Goal: Information Seeking & Learning: Learn about a topic

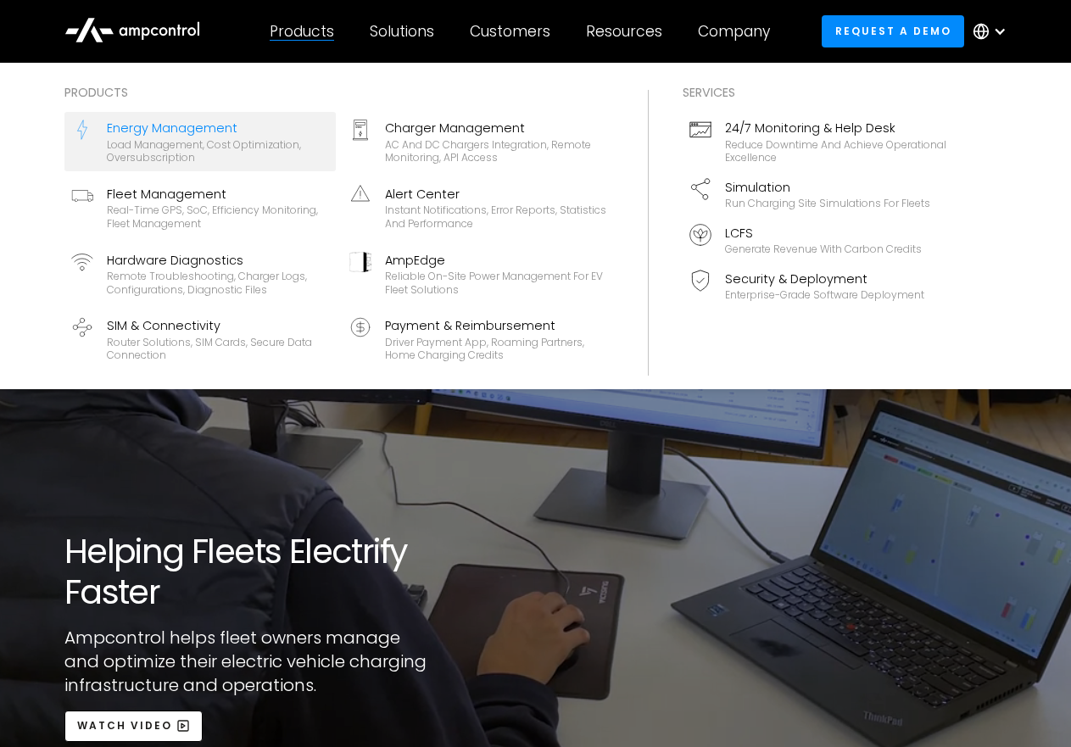
click at [158, 126] on div "Energy Management" at bounding box center [218, 128] width 222 height 19
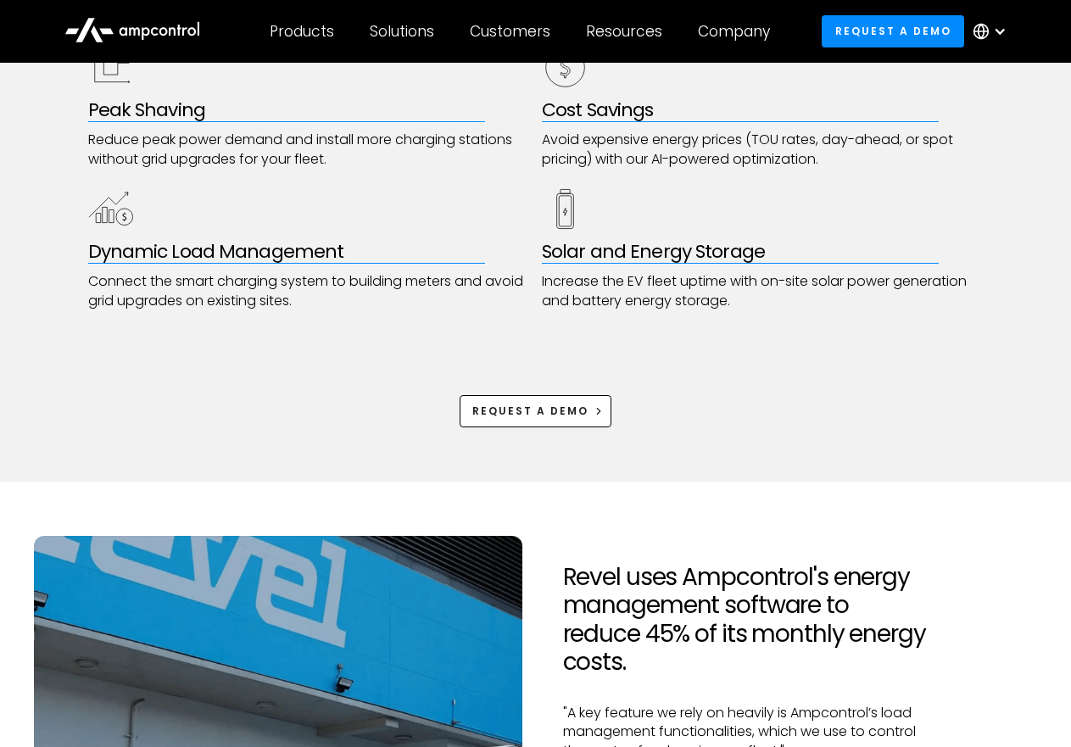
scroll to position [1356, 0]
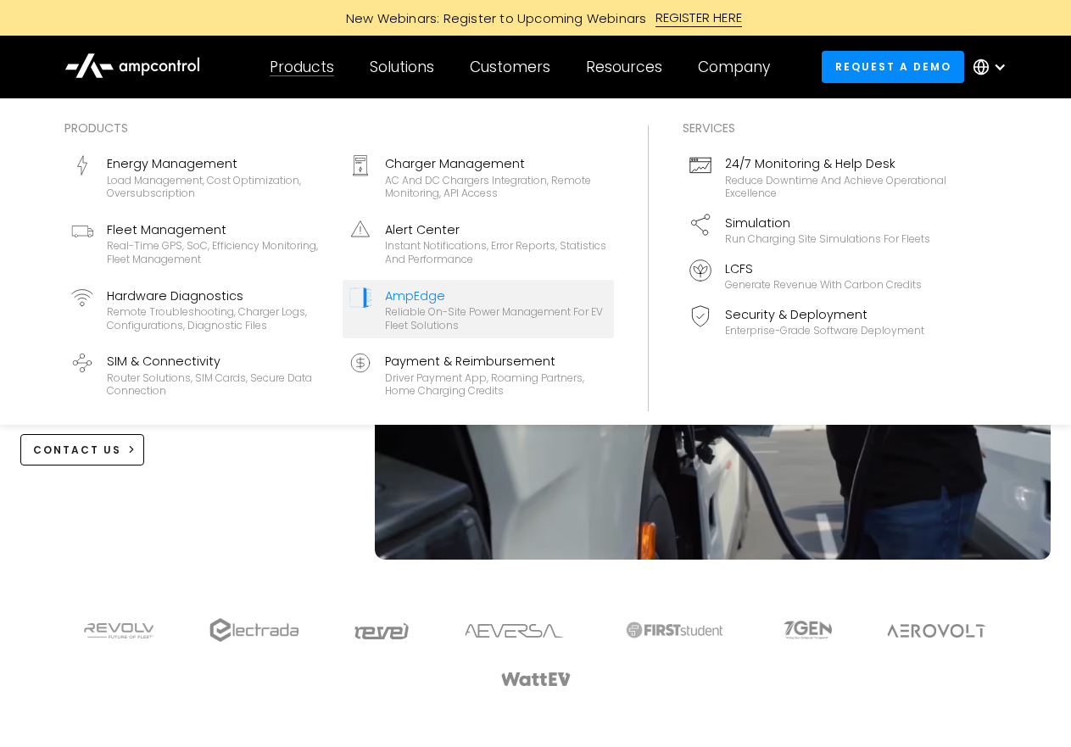
click at [501, 314] on div "Reliable On-site Power Management for EV Fleet Solutions" at bounding box center [496, 318] width 222 height 26
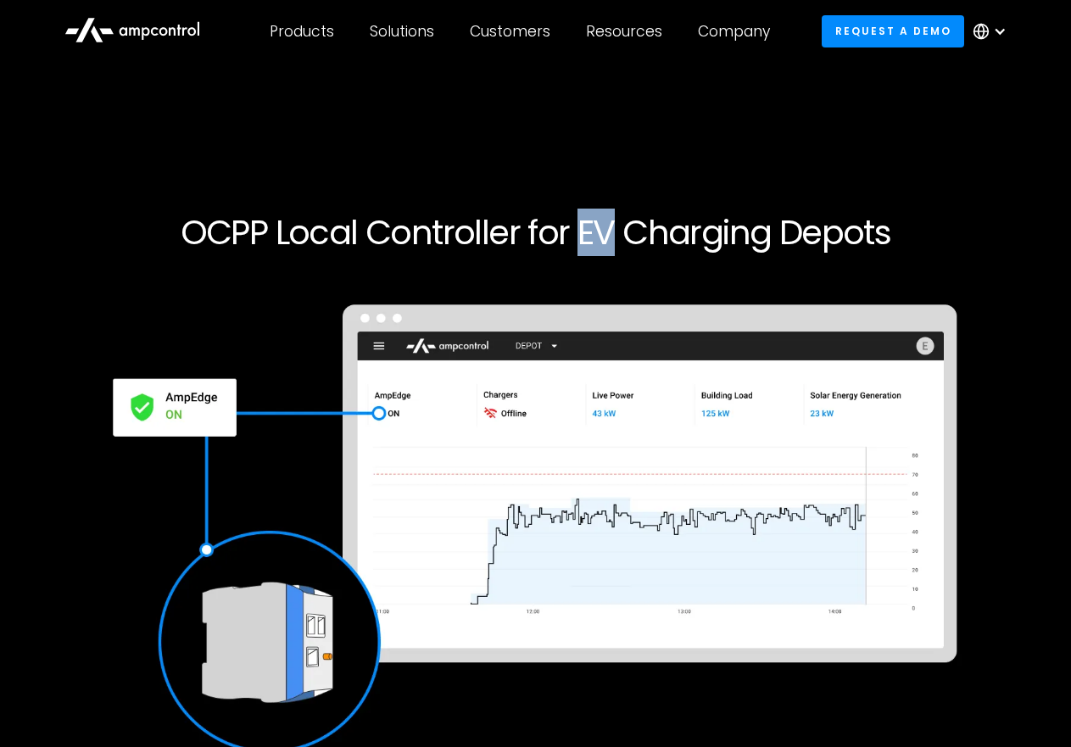
drag, startPoint x: 578, startPoint y: 225, endPoint x: 611, endPoint y: 223, distance: 33.2
click at [611, 223] on h1 "OCPP Local Controller for EV Charging Depots" at bounding box center [535, 232] width 1016 height 41
copy h1 "EV"
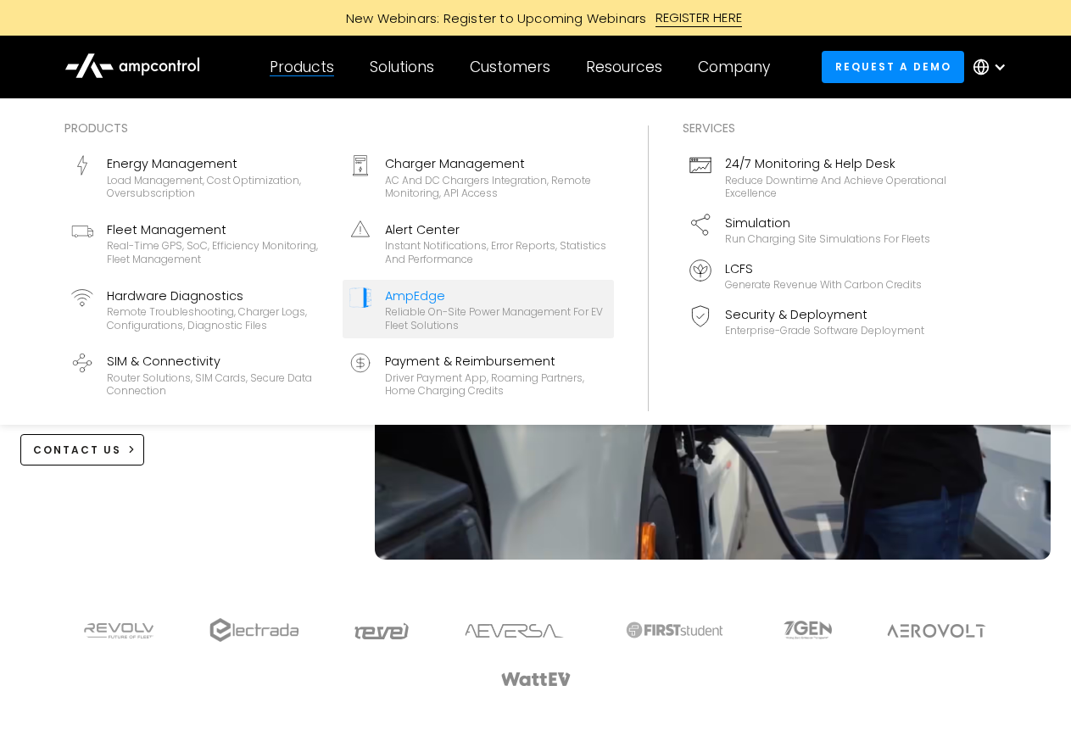
click at [404, 303] on div "AmpEdge" at bounding box center [496, 295] width 222 height 19
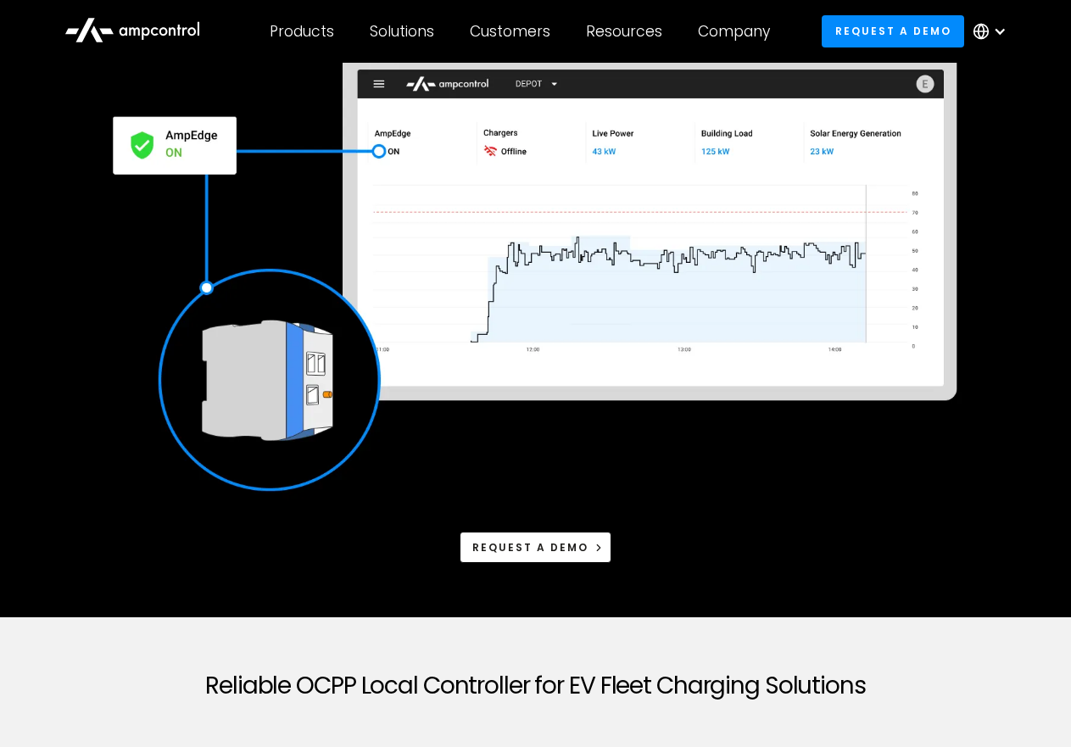
scroll to position [254, 0]
